Goal: Task Accomplishment & Management: Use online tool/utility

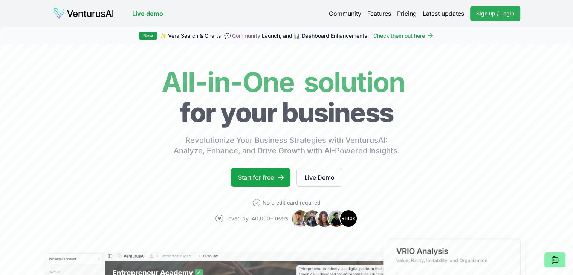
click at [513, 12] on span "Sign up / Login" at bounding box center [495, 14] width 38 height 8
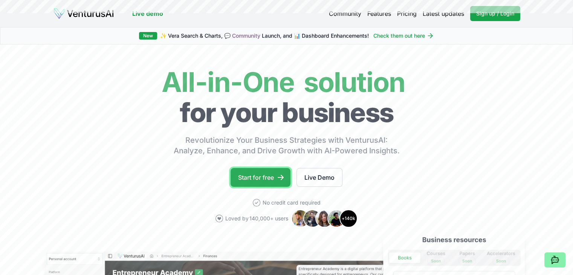
click at [257, 180] on link "Start for free" at bounding box center [261, 177] width 60 height 19
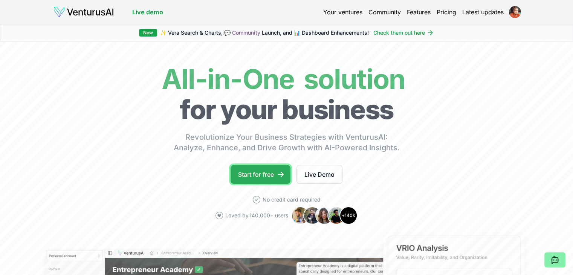
click at [250, 172] on link "Start for free" at bounding box center [261, 174] width 60 height 19
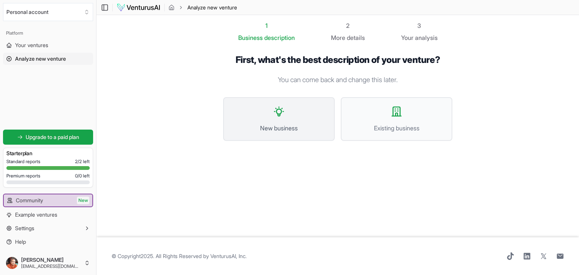
click at [280, 127] on span "New business" at bounding box center [278, 128] width 95 height 9
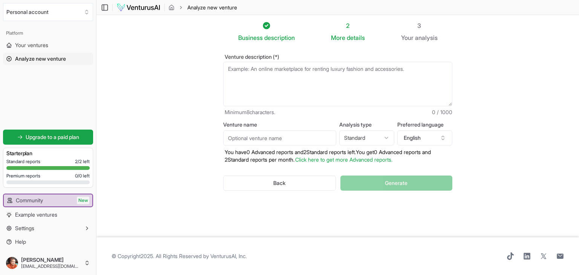
drag, startPoint x: 352, startPoint y: 68, endPoint x: 337, endPoint y: 67, distance: 14.3
click at [337, 67] on textarea "Venture description (*)" at bounding box center [337, 84] width 229 height 44
click at [253, 74] on textarea "Venture description (*)" at bounding box center [337, 84] width 229 height 44
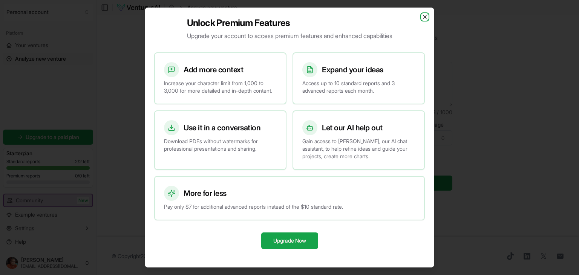
click at [427, 14] on icon "button" at bounding box center [425, 17] width 6 height 6
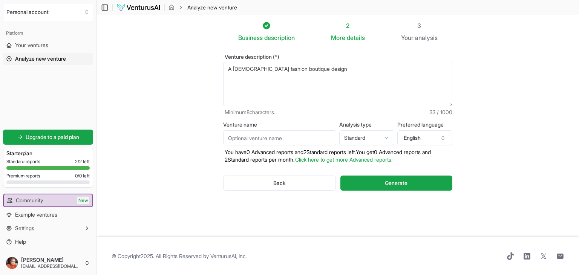
click at [311, 70] on textarea "A [DEMOGRAPHIC_DATA] fashion boutique design" at bounding box center [337, 84] width 229 height 44
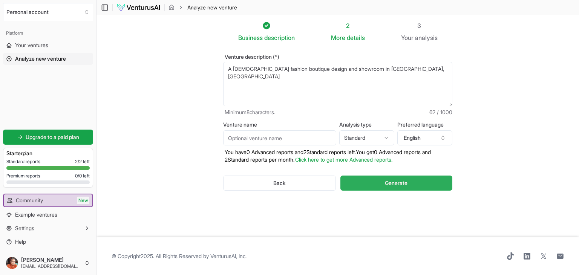
type textarea "A [DEMOGRAPHIC_DATA] fashion boutique design and showroom in [GEOGRAPHIC_DATA],…"
click at [402, 184] on span "Generate" at bounding box center [396, 183] width 23 height 8
